Goal: Find specific page/section: Find specific page/section

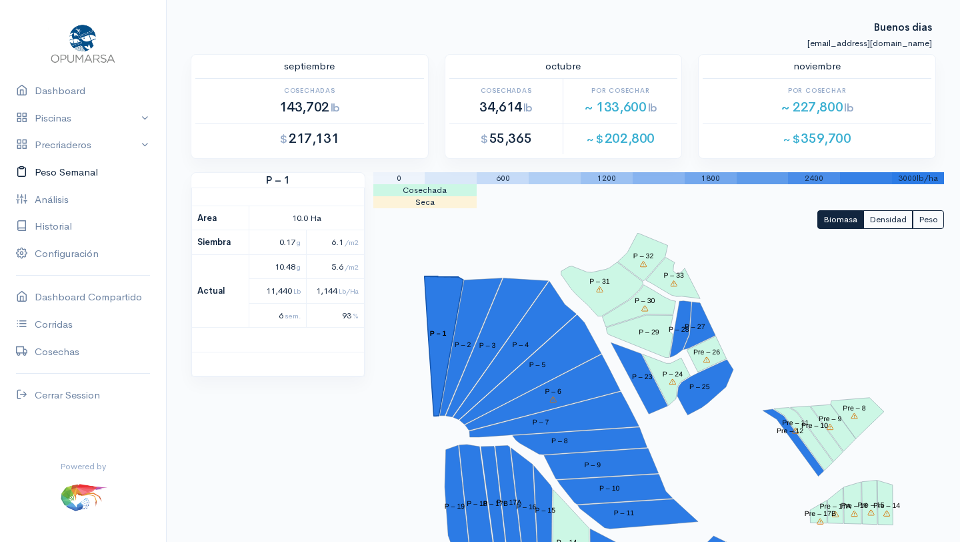
click at [61, 167] on link "Peso Semanal" at bounding box center [83, 172] width 166 height 27
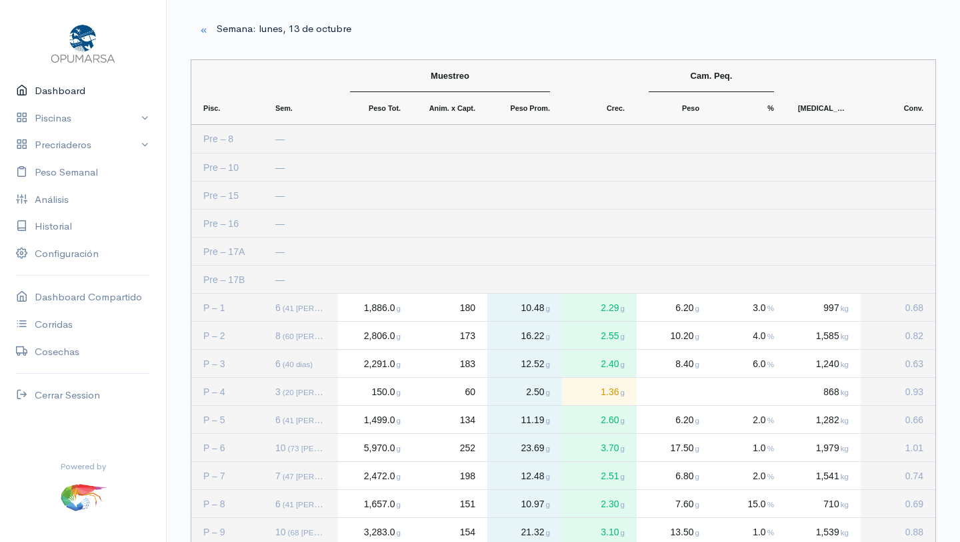
click at [66, 87] on link "Dashboard" at bounding box center [83, 90] width 166 height 27
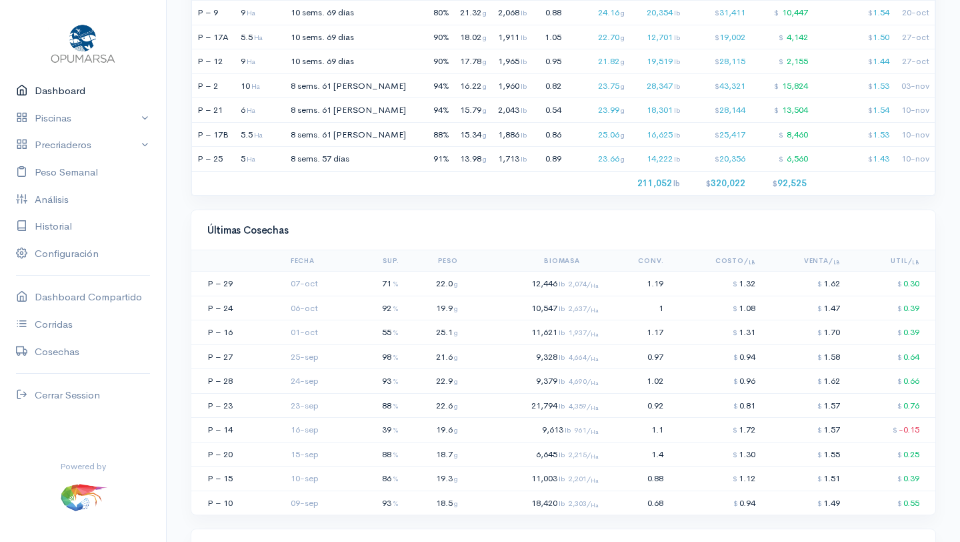
scroll to position [1125, 0]
